Goal: Task Accomplishment & Management: Manage account settings

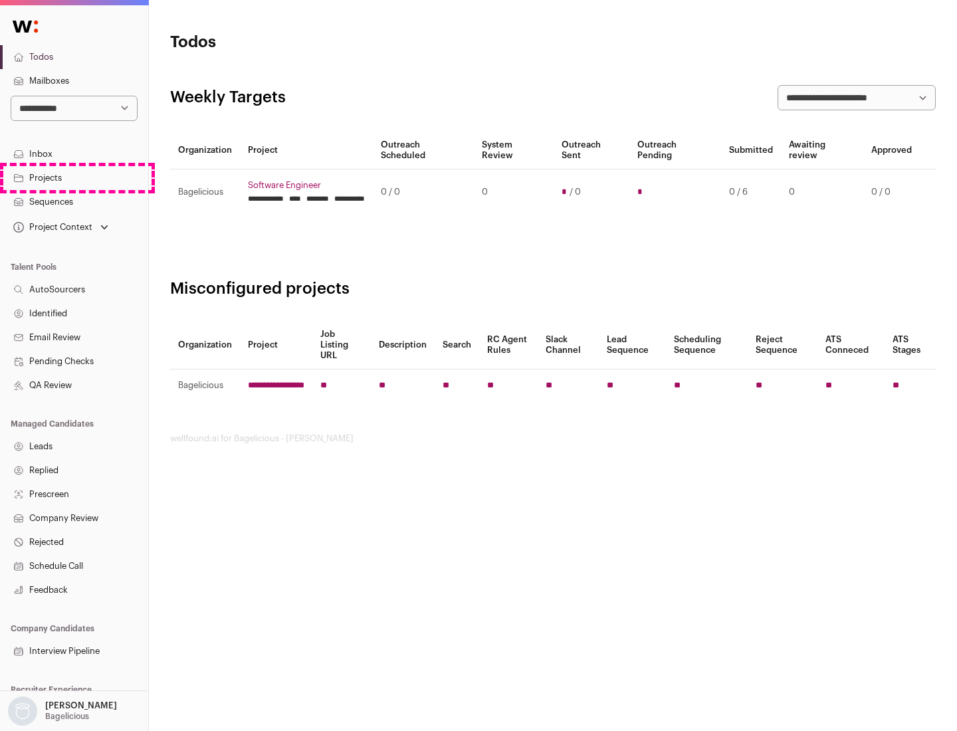
click at [74, 177] on link "Projects" at bounding box center [74, 178] width 148 height 24
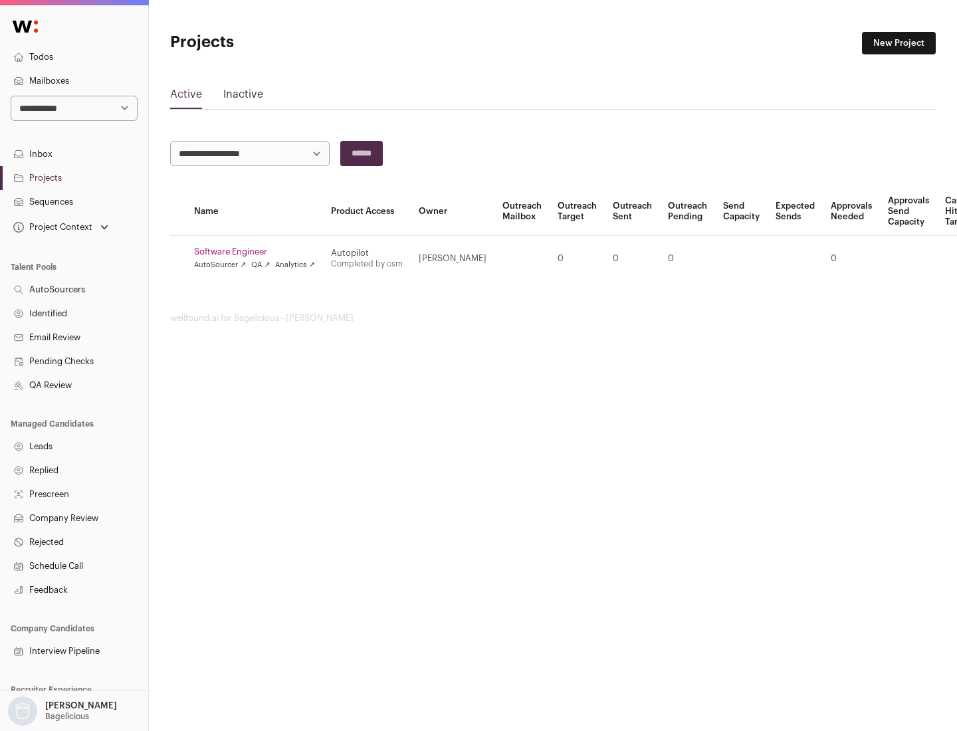
click at [258, 252] on link "Software Engineer" at bounding box center [254, 252] width 121 height 11
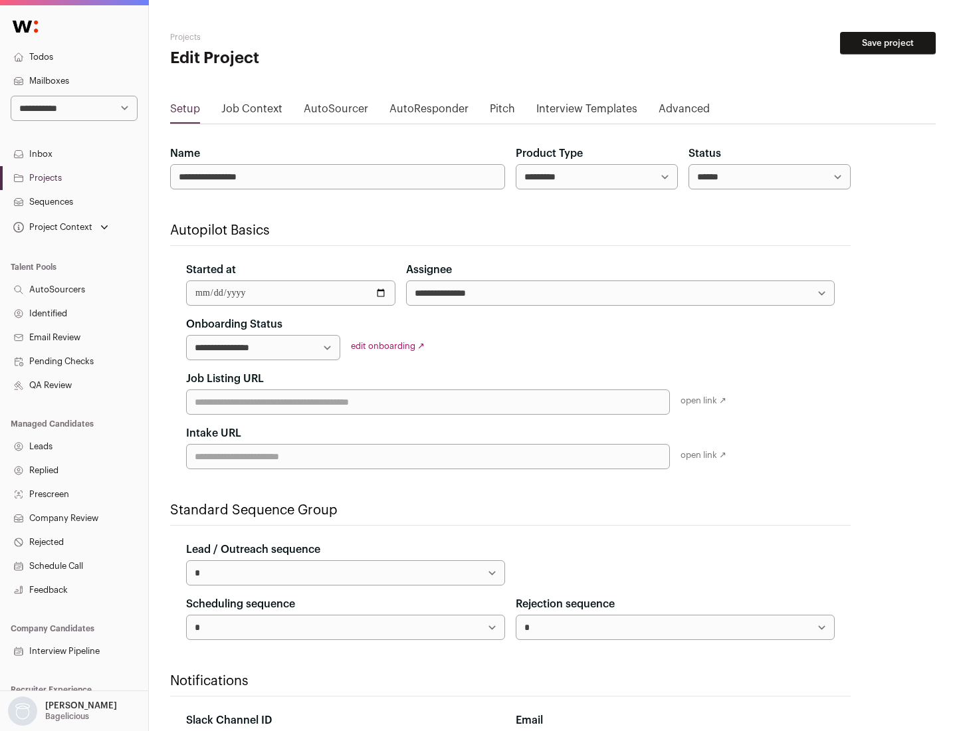
click at [888, 43] on button "Save project" at bounding box center [888, 43] width 96 height 23
